Goal: Task Accomplishment & Management: Check status

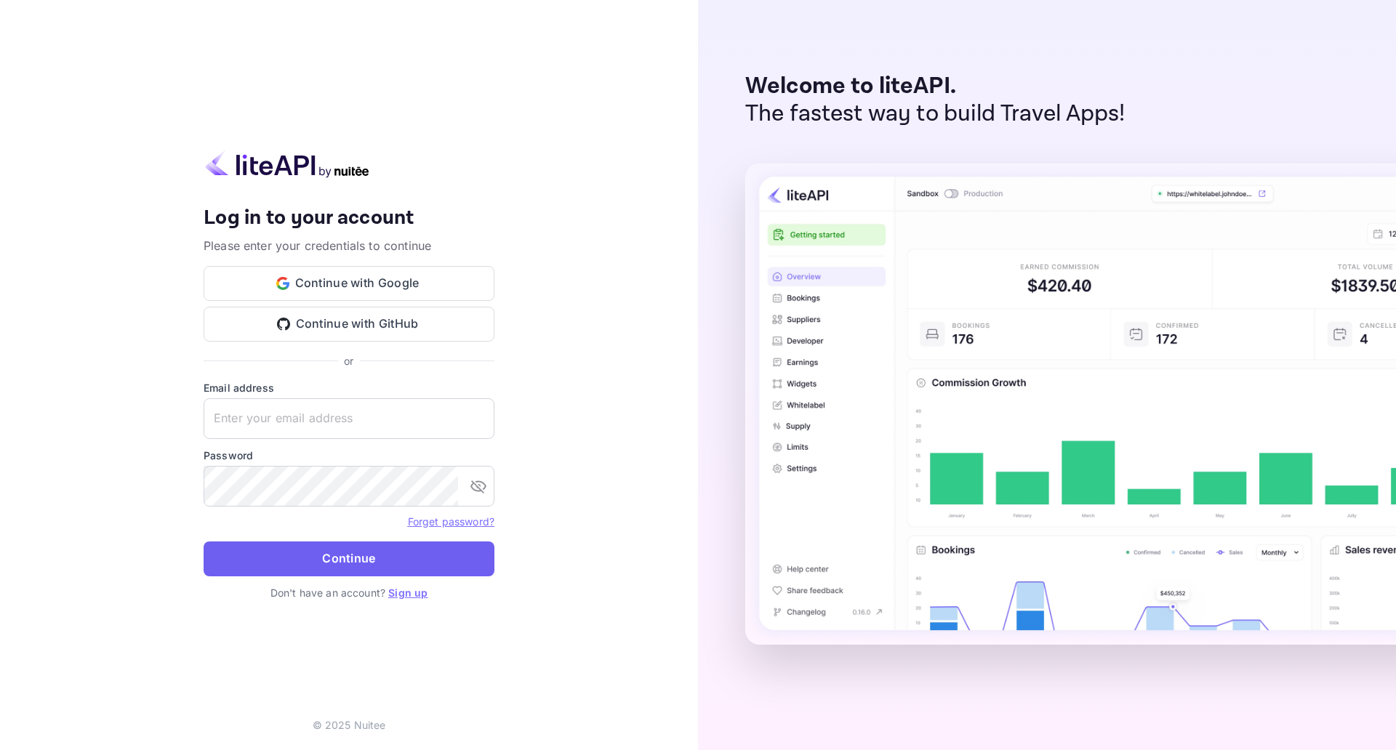
type input "[EMAIL_ADDRESS][DOMAIN_NAME]"
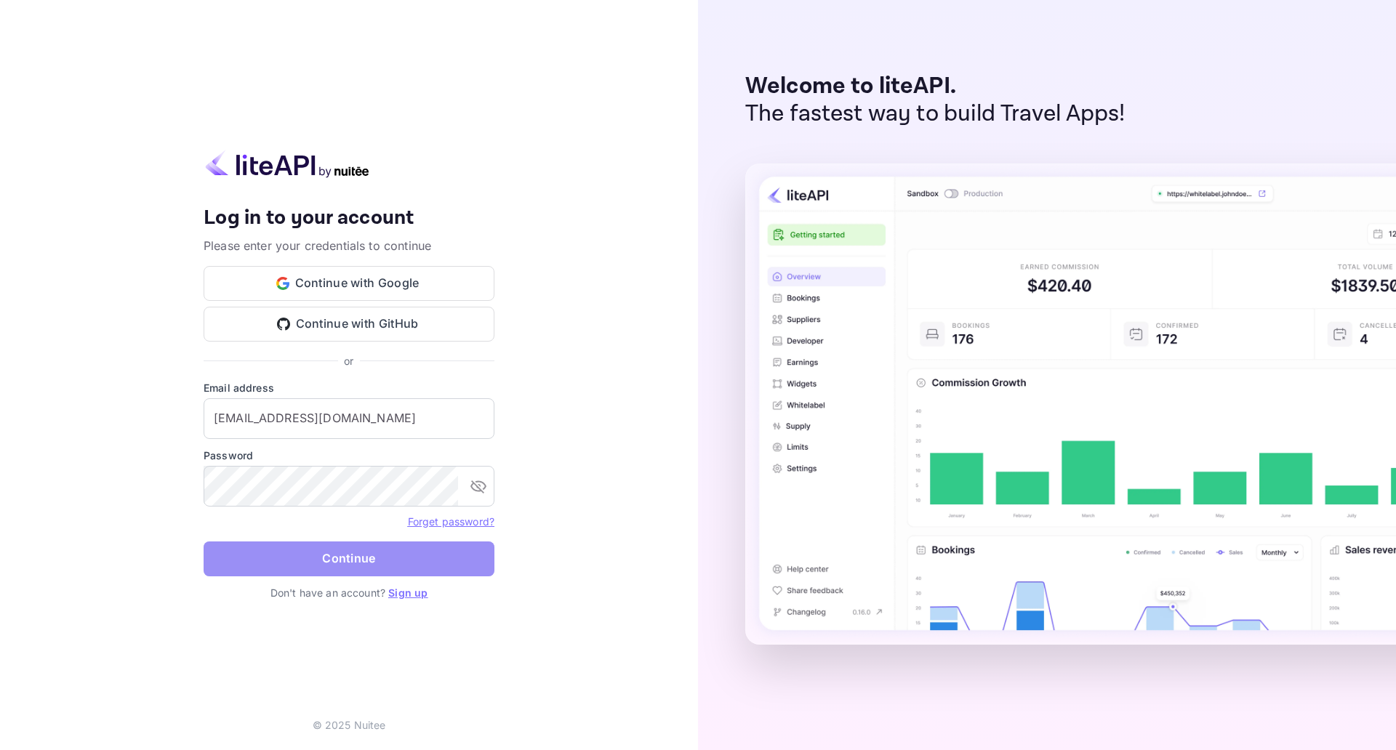
click at [454, 568] on button "Continue" at bounding box center [349, 559] width 291 height 35
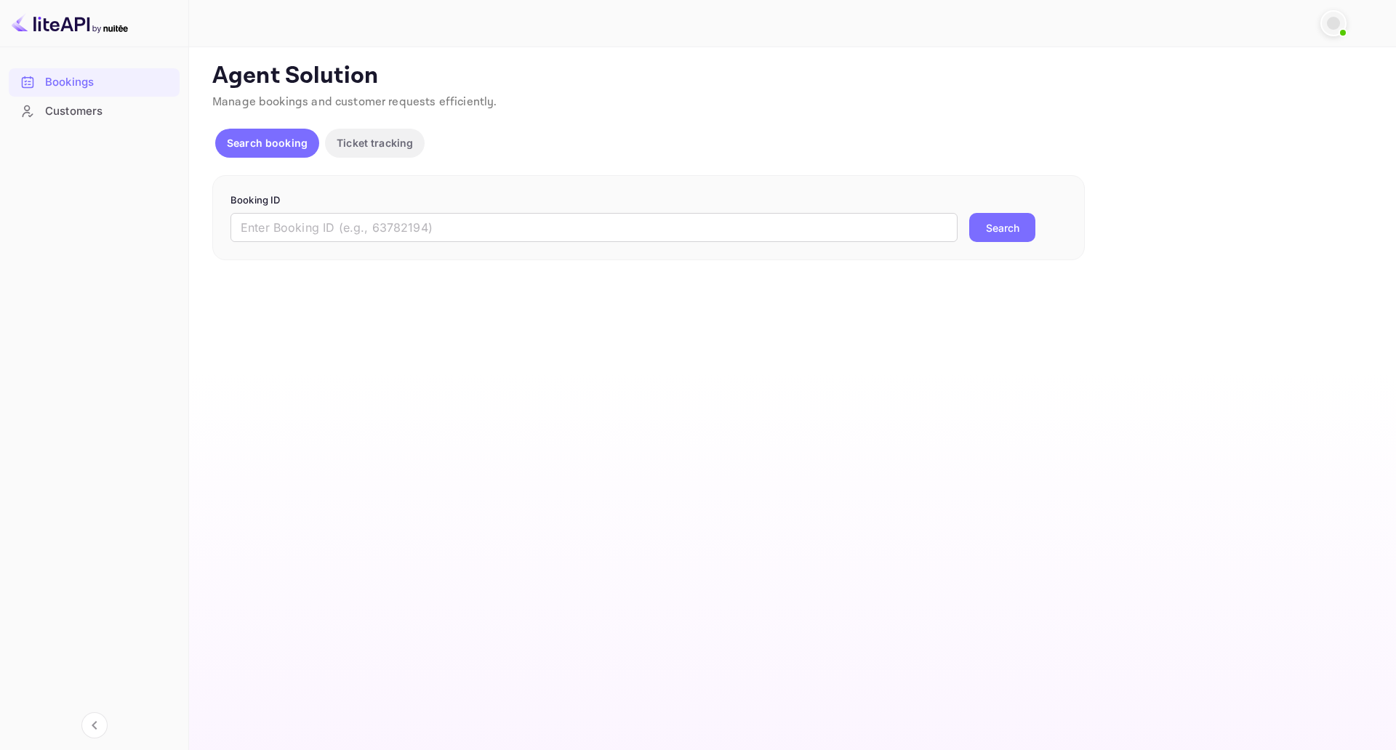
click at [630, 16] on div at bounding box center [770, 23] width 1099 height 17
click at [642, 31] on div at bounding box center [770, 23] width 1099 height 17
click at [648, 226] on input "text" at bounding box center [593, 227] width 727 height 29
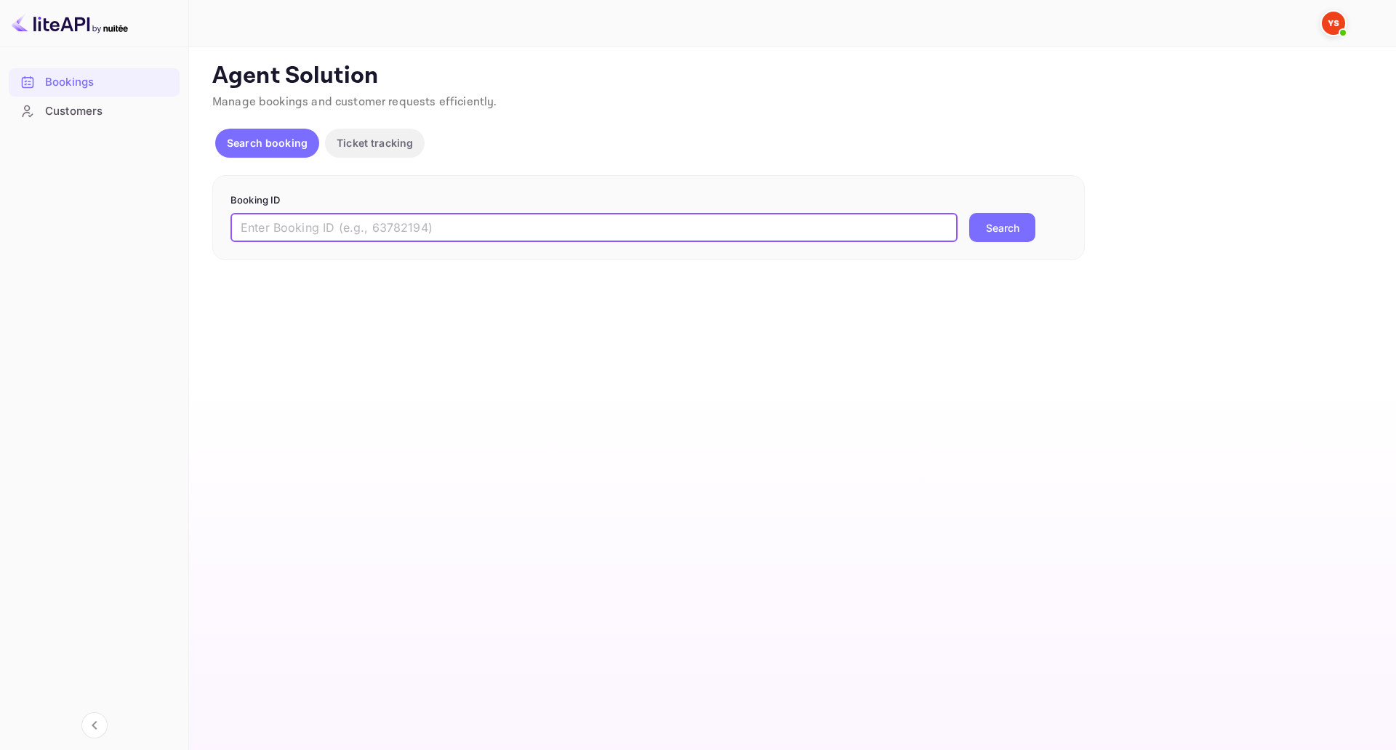
paste input "8903387"
type input "8903387"
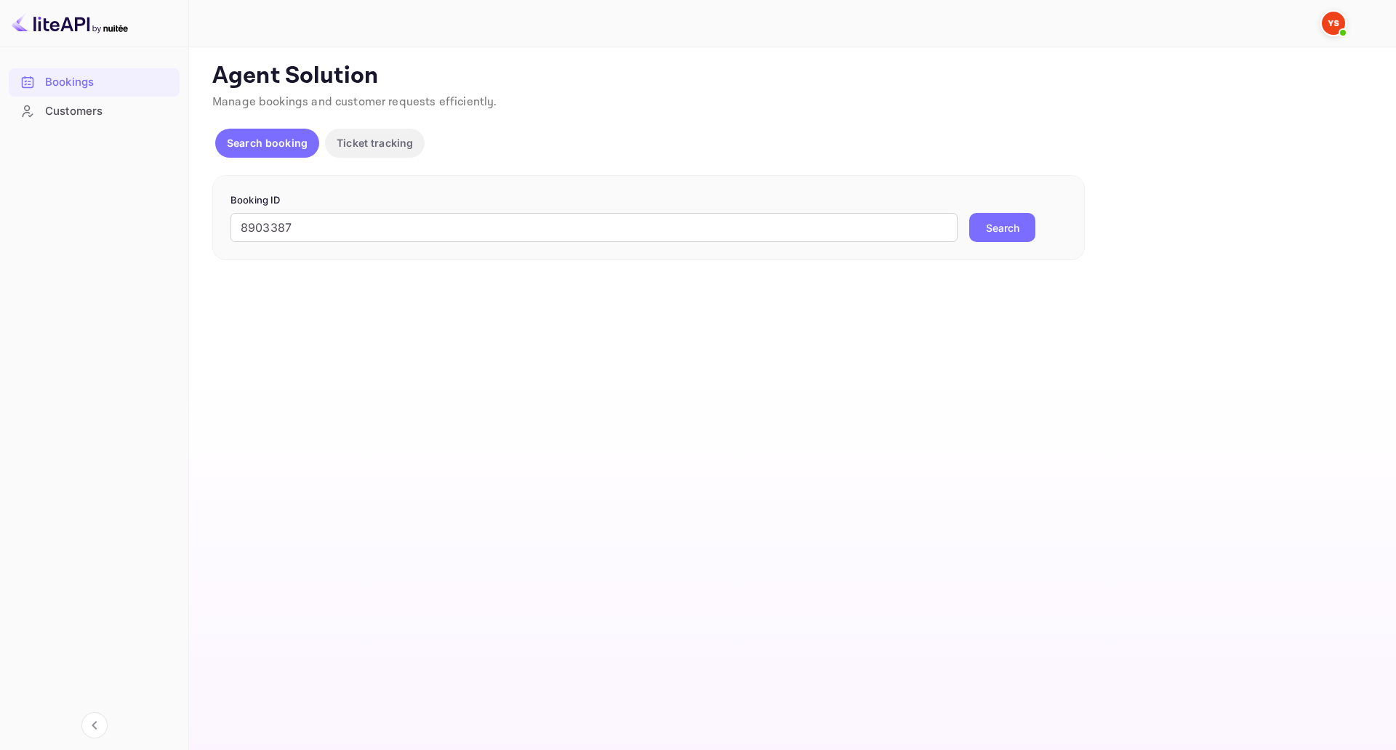
click at [1018, 230] on button "Search" at bounding box center [1002, 227] width 66 height 29
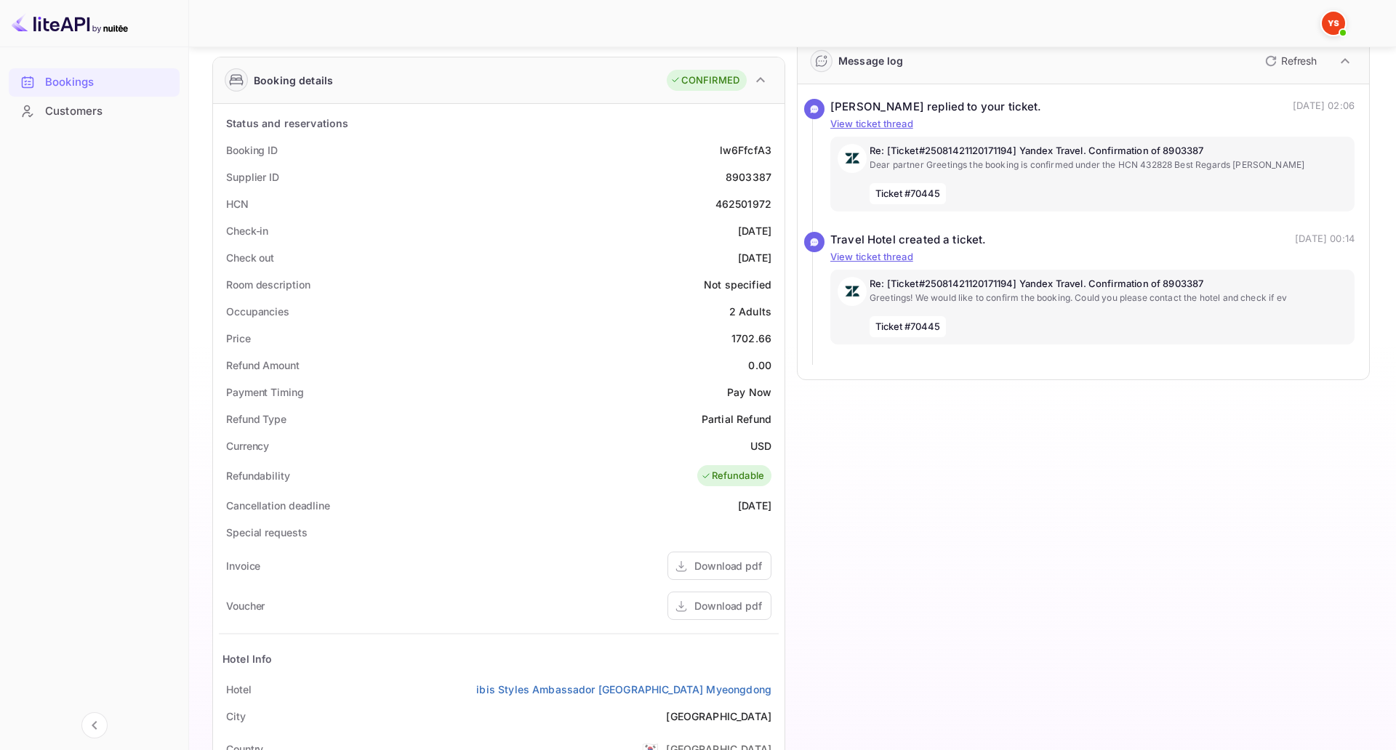
scroll to position [209, 0]
click at [322, 142] on div "Booking ID lw6FfcfA3" at bounding box center [499, 151] width 560 height 27
click at [468, 313] on div "Occupancies 2 Adults" at bounding box center [499, 313] width 560 height 27
click at [510, 368] on div "Refund Amount 0.00" at bounding box center [499, 366] width 560 height 27
click at [779, 527] on div "Special requests" at bounding box center [499, 534] width 560 height 27
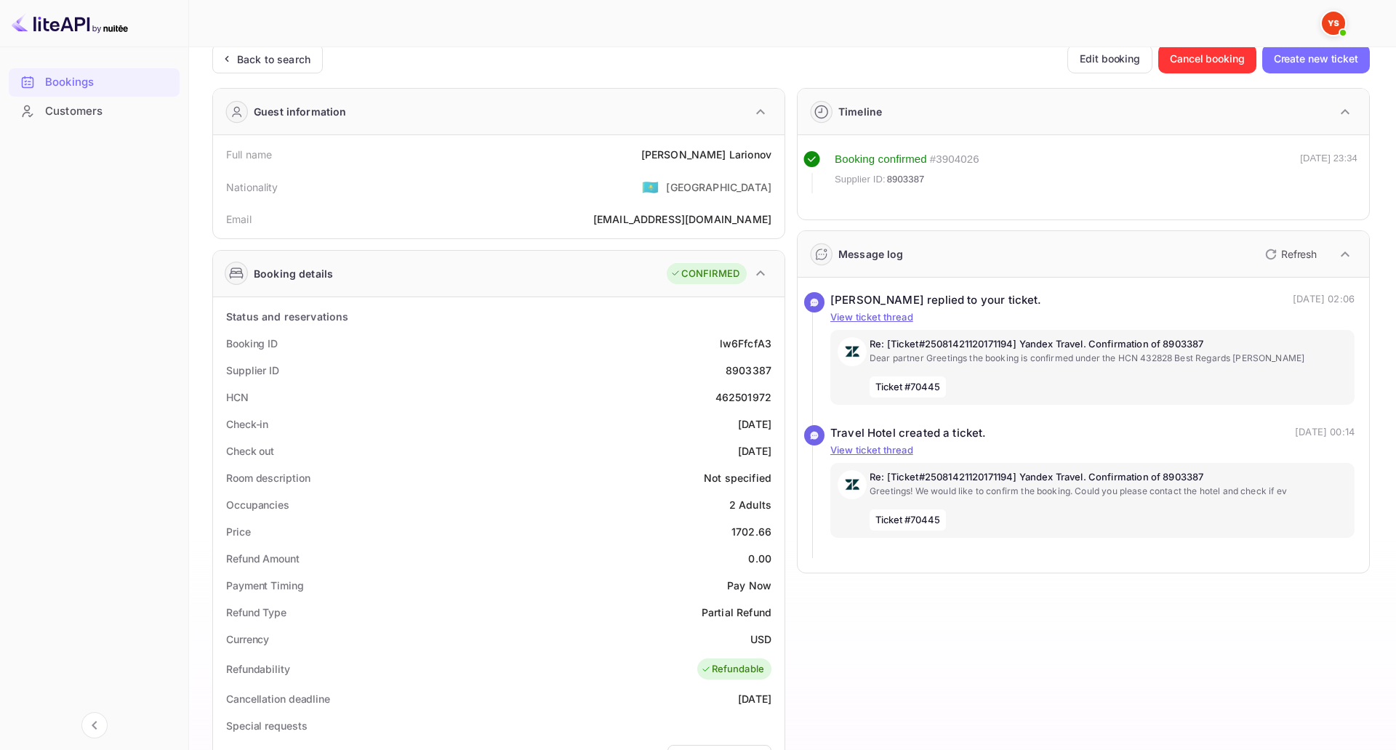
scroll to position [0, 0]
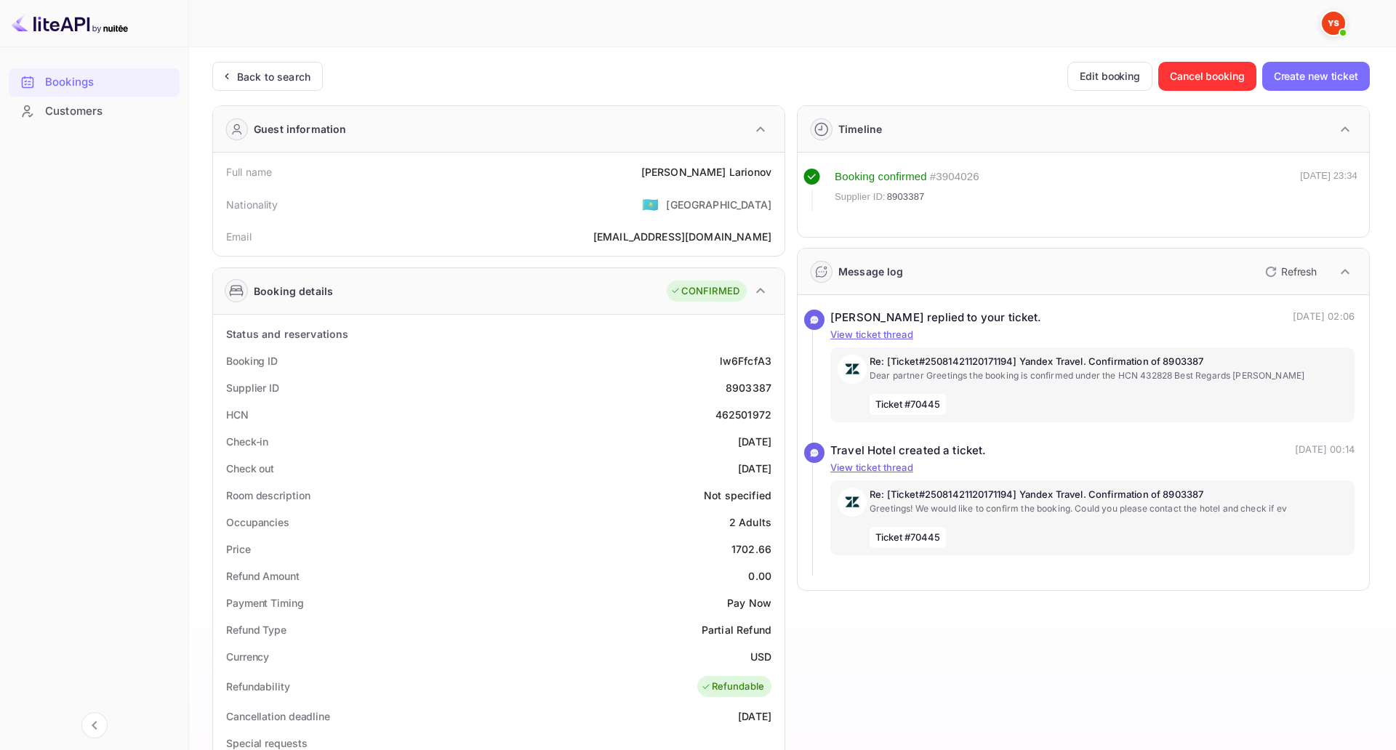
click at [481, 85] on div "Back to search Edit booking Cancel booking Create new ticket" at bounding box center [790, 76] width 1157 height 29
click at [565, 35] on div at bounding box center [787, 23] width 1166 height 44
click at [643, 12] on div at bounding box center [787, 23] width 1166 height 44
click at [260, 161] on div "Full name [PERSON_NAME]" at bounding box center [499, 171] width 560 height 27
click at [325, 198] on div "Nationality 🇰🇿 [DEMOGRAPHIC_DATA]" at bounding box center [499, 204] width 560 height 38
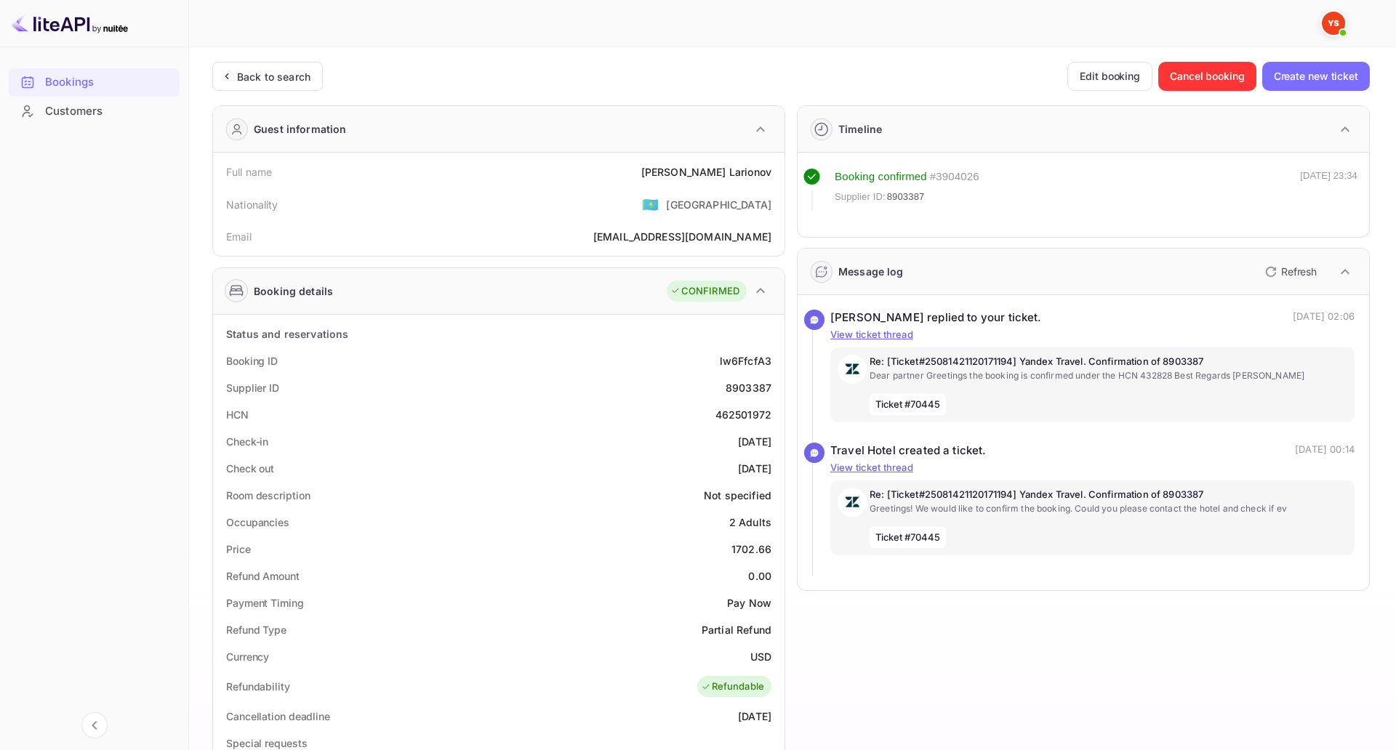
click at [526, 367] on div "Booking ID lw6FfcfA3" at bounding box center [499, 361] width 560 height 27
click at [555, 419] on div "HCN 462501972" at bounding box center [499, 414] width 560 height 27
click at [555, 425] on div "HCN 462501972" at bounding box center [499, 414] width 560 height 27
click at [524, 16] on div at bounding box center [770, 23] width 1099 height 17
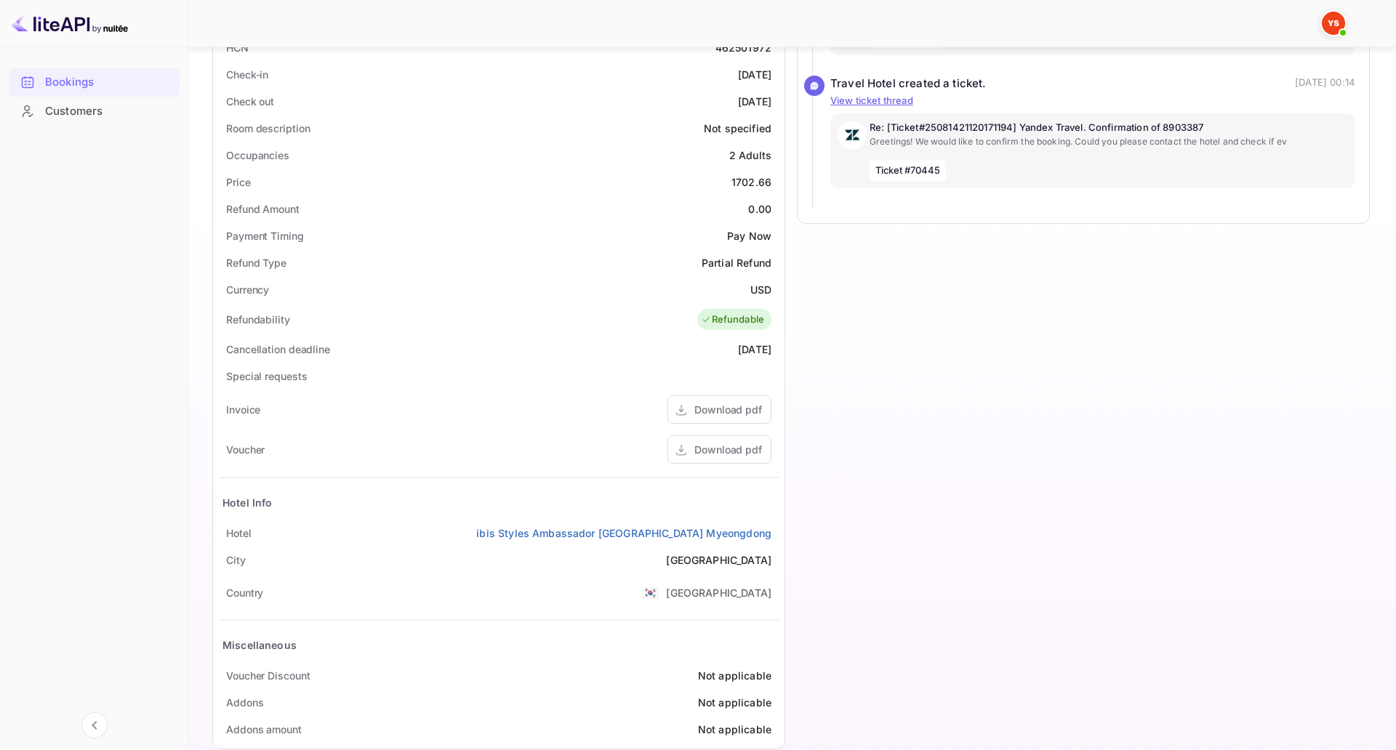
scroll to position [371, 0]
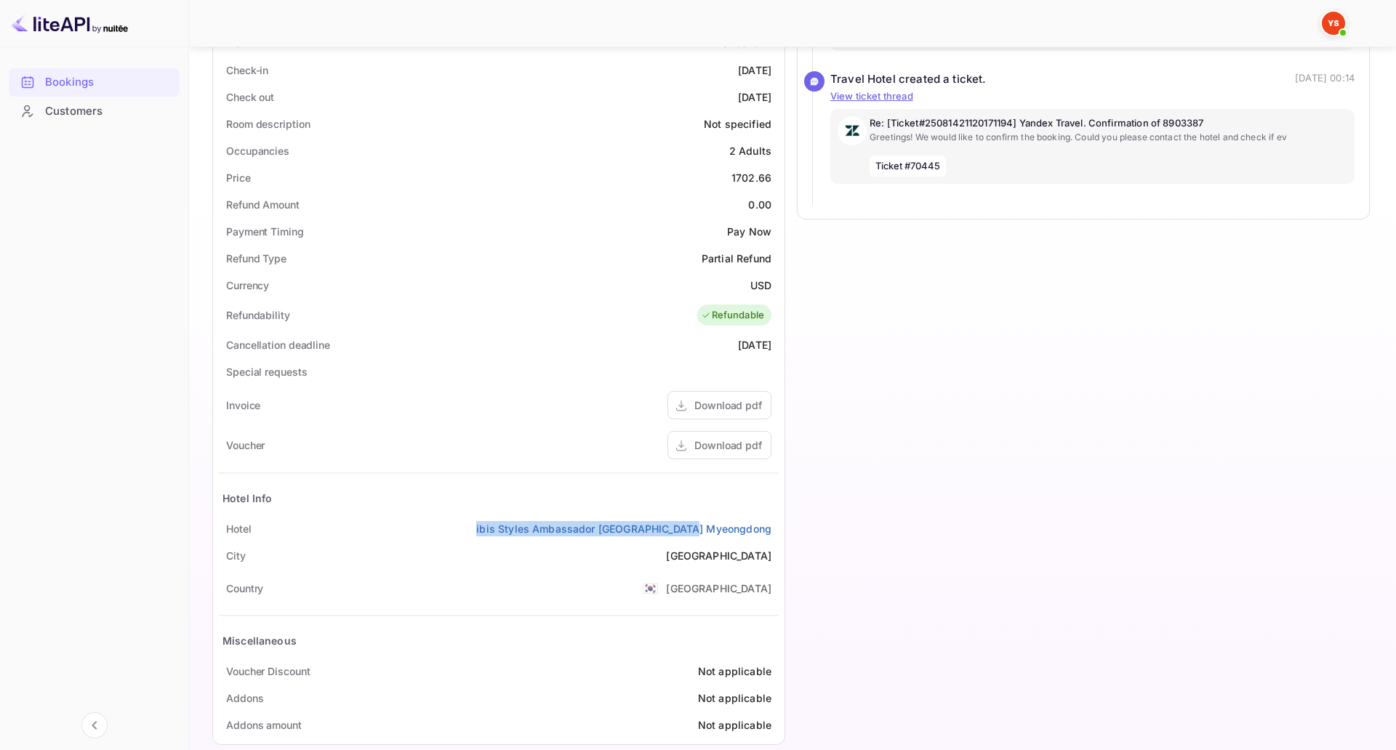
drag, startPoint x: 614, startPoint y: 529, endPoint x: 847, endPoint y: 525, distance: 232.7
click at [779, 525] on div "Hotel ibis Styles Ambassador [GEOGRAPHIC_DATA] Myeongdong" at bounding box center [499, 528] width 560 height 27
copy link "ibis Styles Ambassador [GEOGRAPHIC_DATA] Myeongdong"
